Goal: Task Accomplishment & Management: Manage account settings

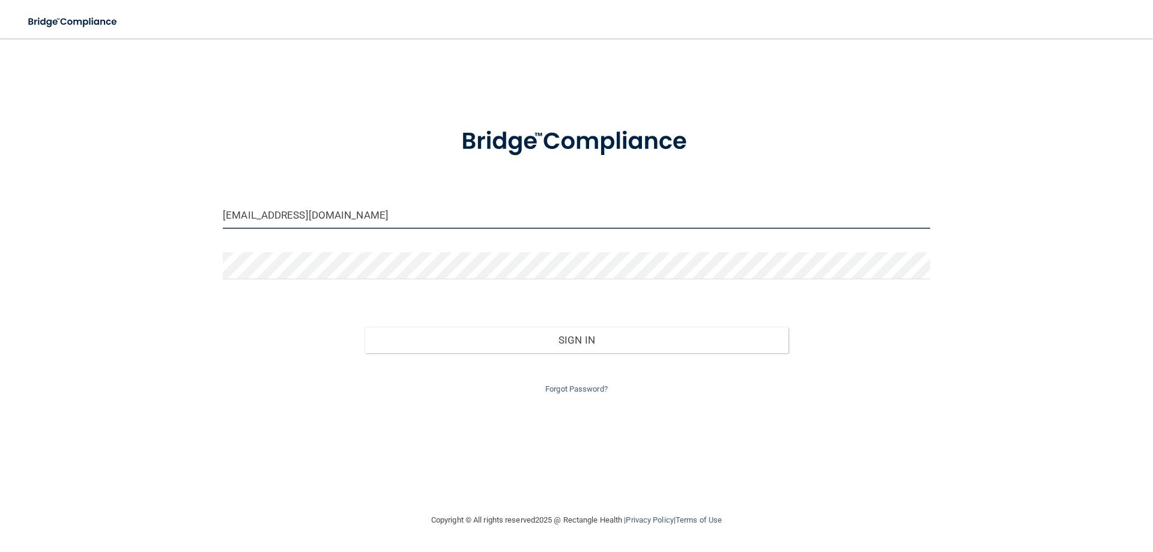
drag, startPoint x: 365, startPoint y: 219, endPoint x: 161, endPoint y: 228, distance: 204.4
click at [161, 228] on div "[EMAIL_ADDRESS][DOMAIN_NAME] Invalid email/password. You don't have permission …" at bounding box center [576, 275] width 1105 height 450
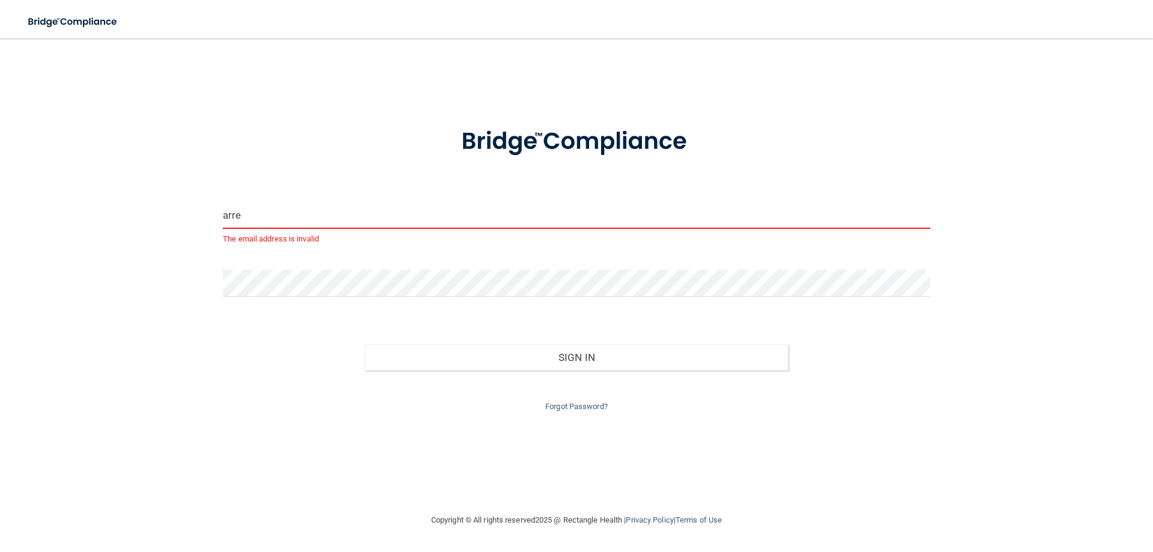
type input "[PERSON_NAME][EMAIL_ADDRESS][DOMAIN_NAME]"
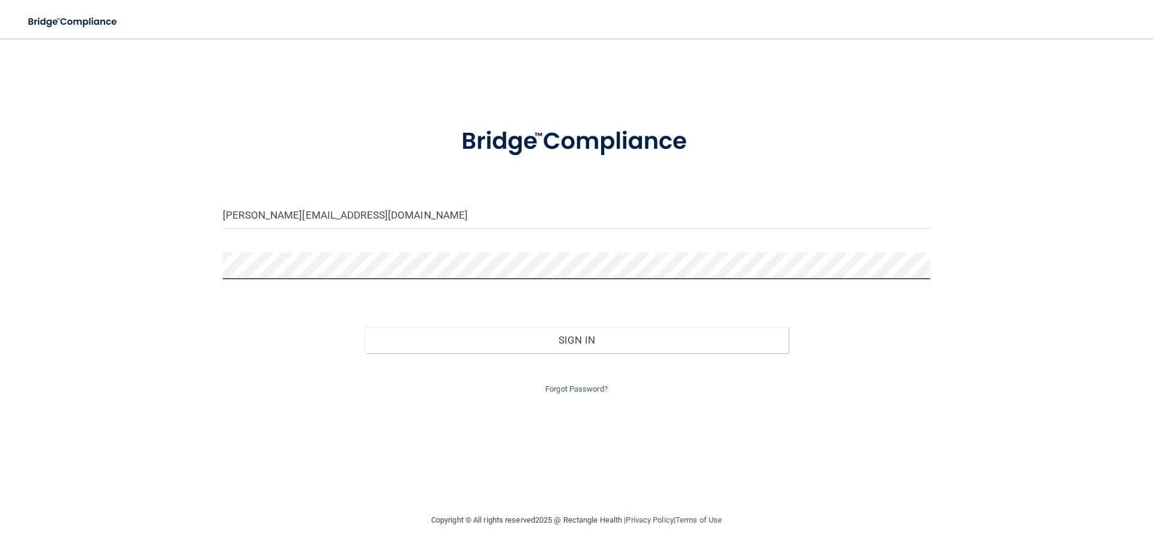
click at [365, 327] on button "Sign In" at bounding box center [577, 340] width 425 height 26
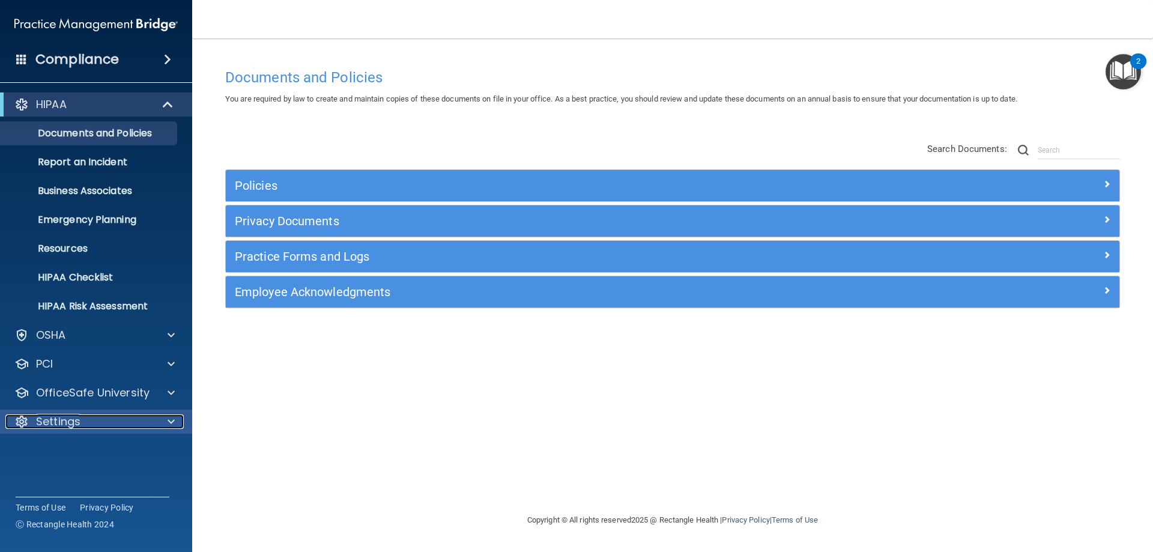
click at [74, 420] on p "Settings" at bounding box center [58, 421] width 44 height 14
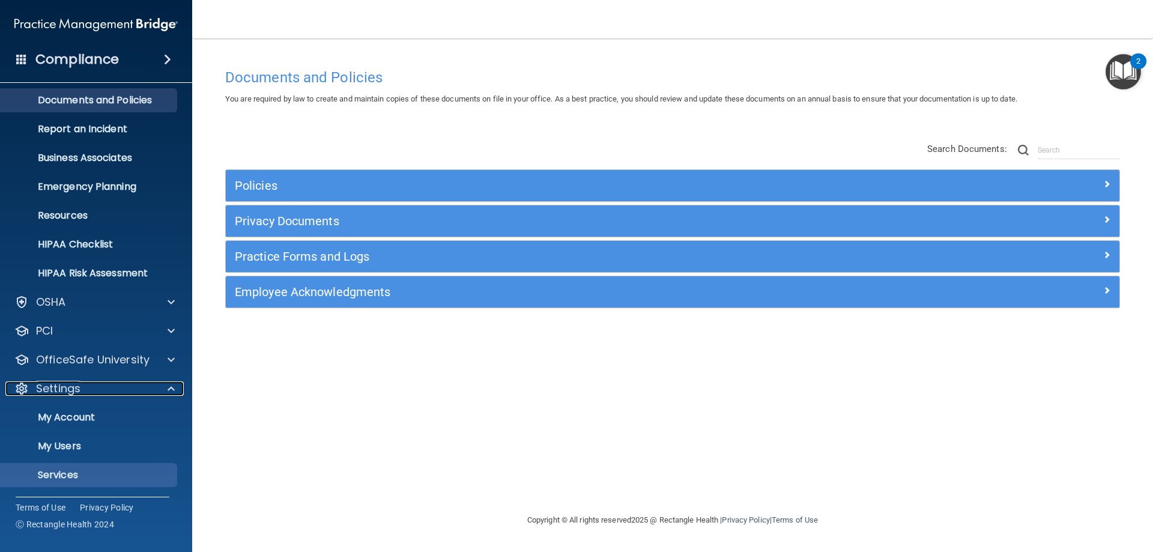
scroll to position [61, 0]
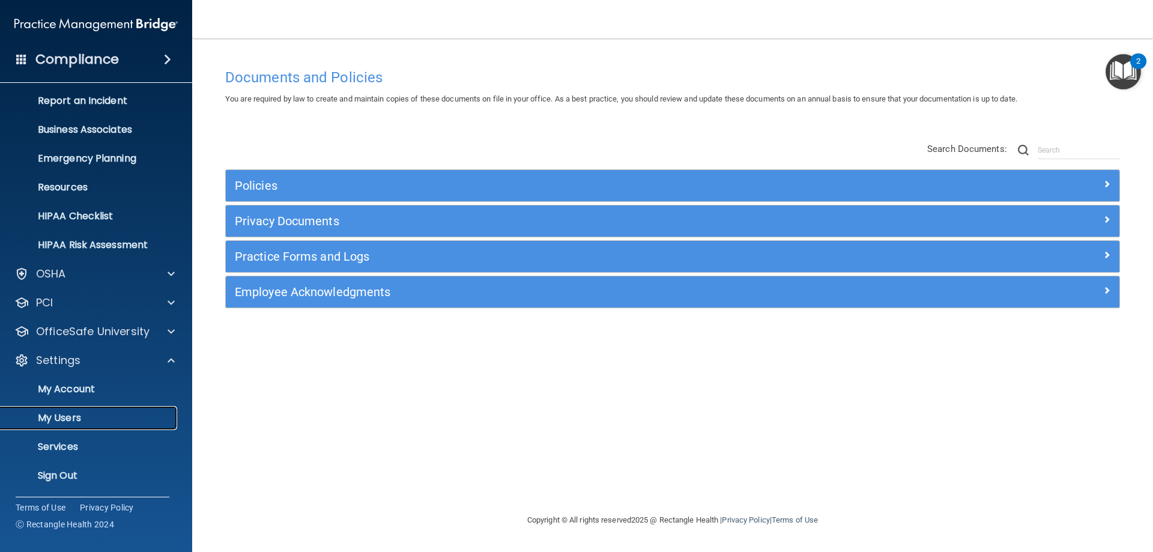
click at [77, 412] on p "My Users" at bounding box center [90, 418] width 164 height 12
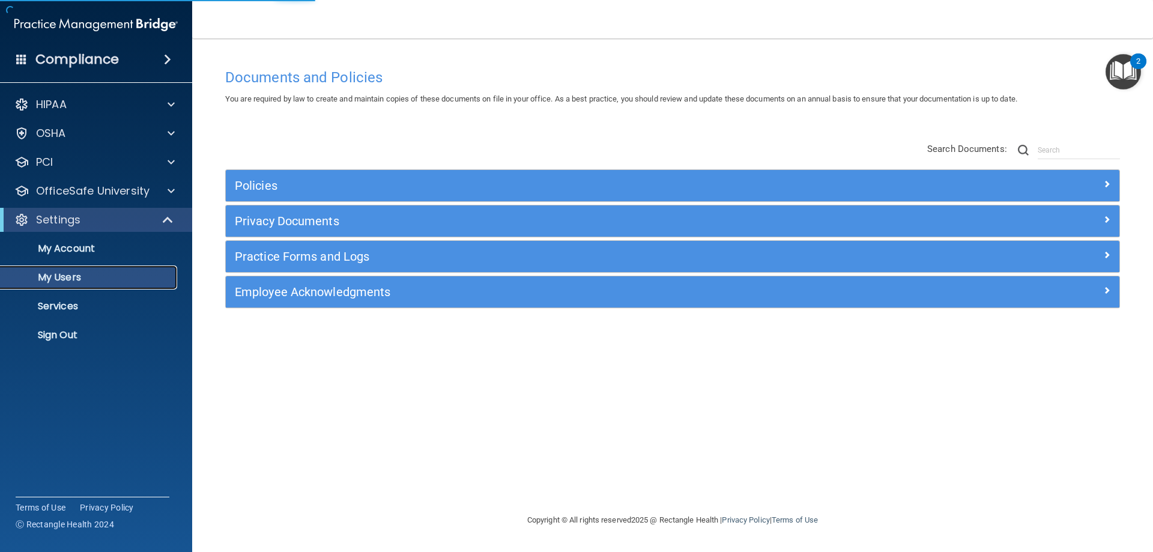
select select "20"
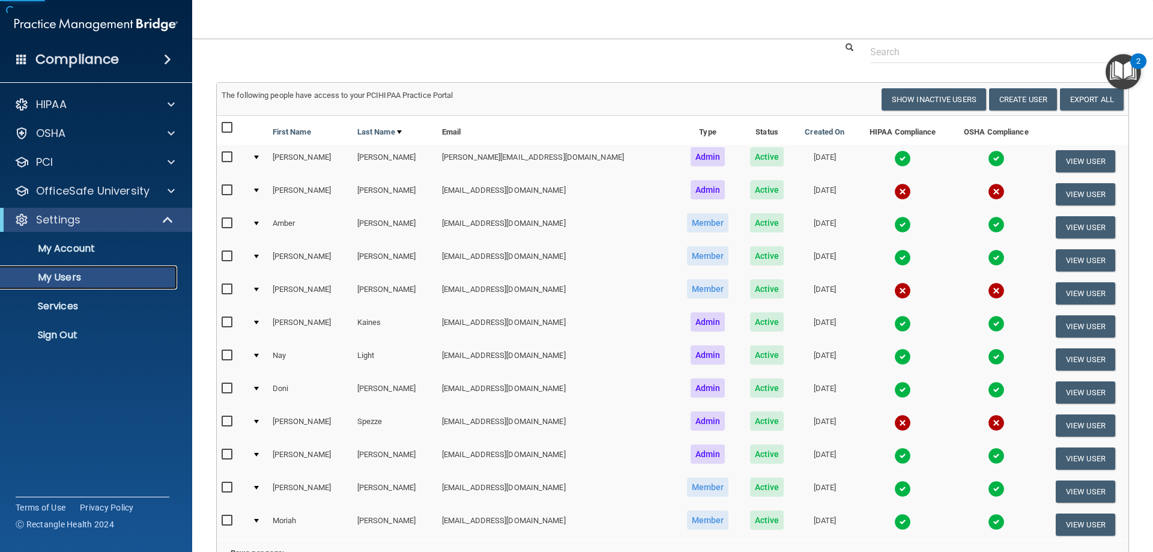
scroll to position [60, 0]
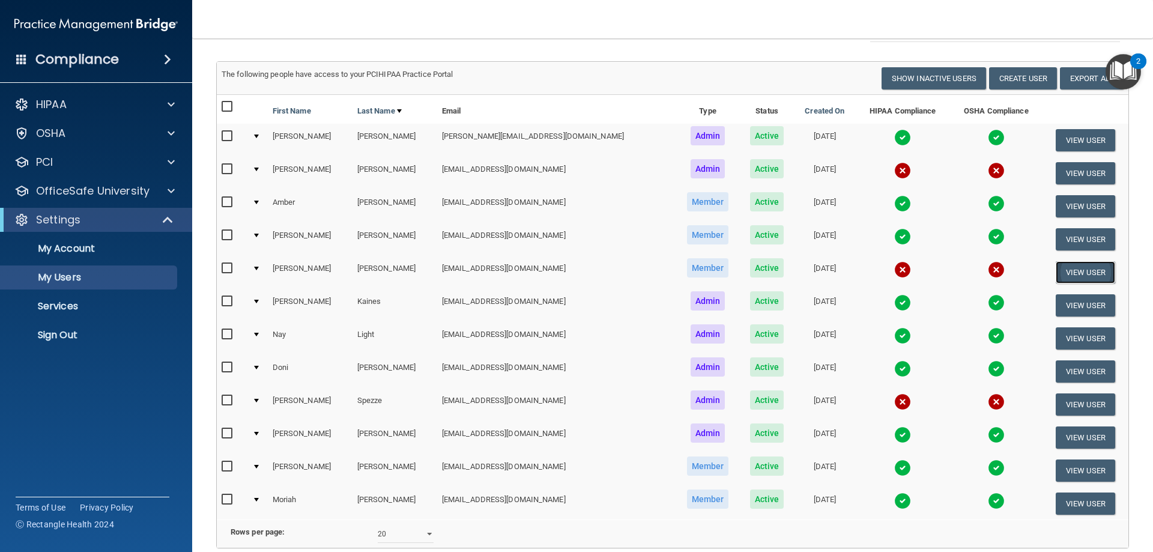
click at [1056, 271] on button "View User" at bounding box center [1085, 272] width 59 height 22
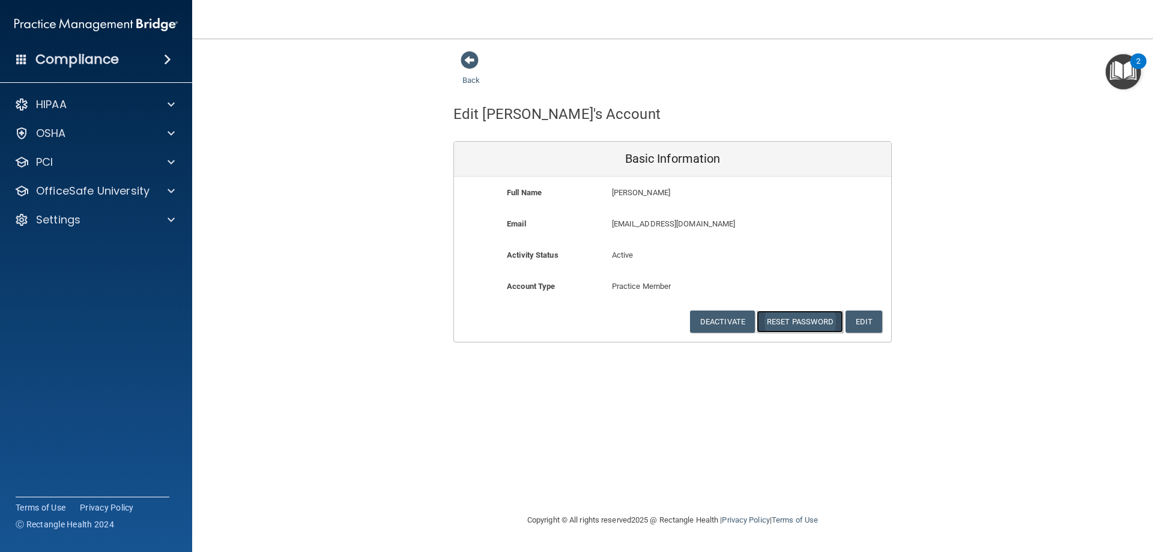
click at [790, 321] on button "Reset Password" at bounding box center [800, 321] width 86 height 22
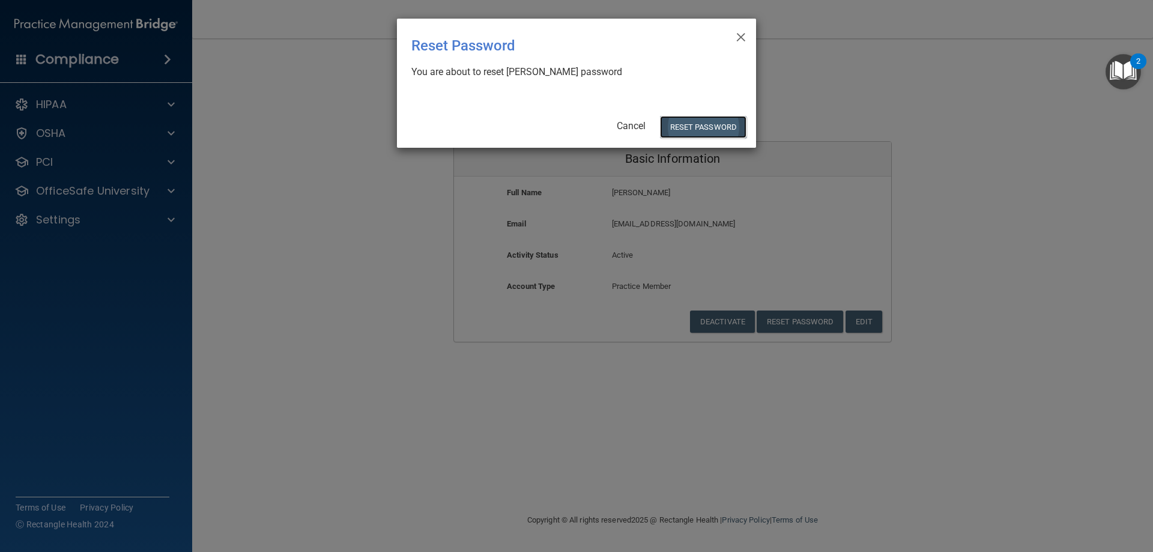
click at [693, 117] on button "Reset Password" at bounding box center [703, 127] width 86 height 22
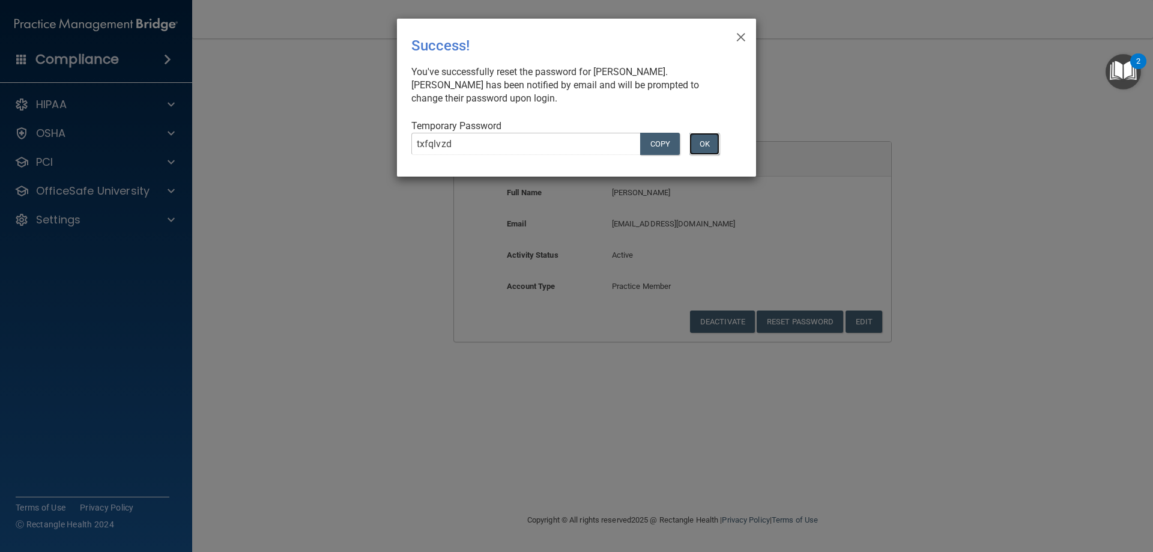
click at [710, 142] on button "OK" at bounding box center [704, 144] width 30 height 22
